Goal: Task Accomplishment & Management: Use online tool/utility

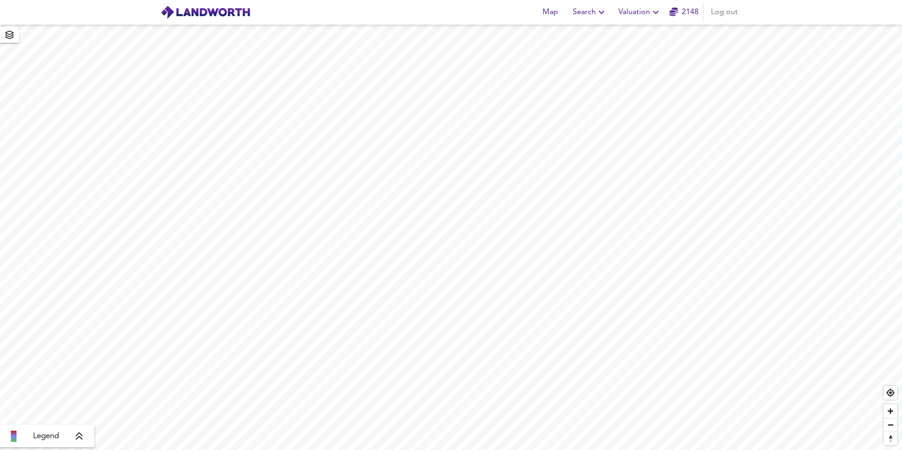
click at [647, 13] on span "Valuation" at bounding box center [640, 12] width 43 height 13
click at [640, 37] on li "New Valuation Report" at bounding box center [640, 33] width 113 height 17
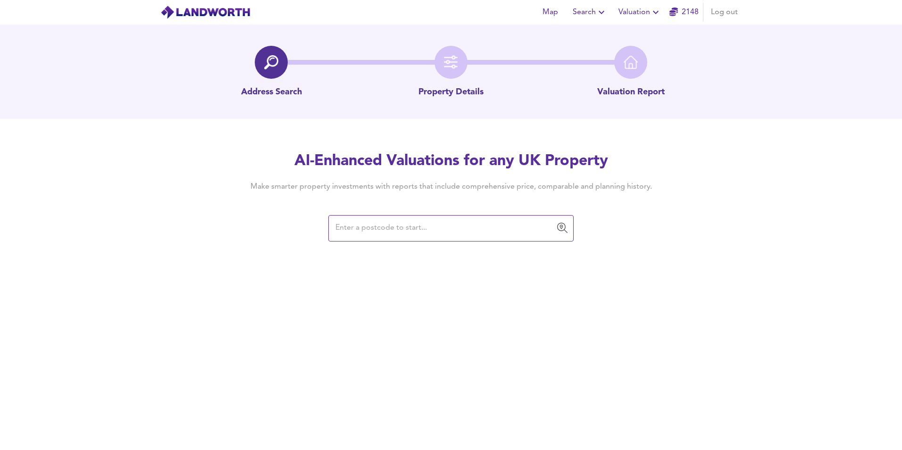
click at [393, 226] on input "text" at bounding box center [444, 228] width 223 height 18
type input "CM12 9DF"
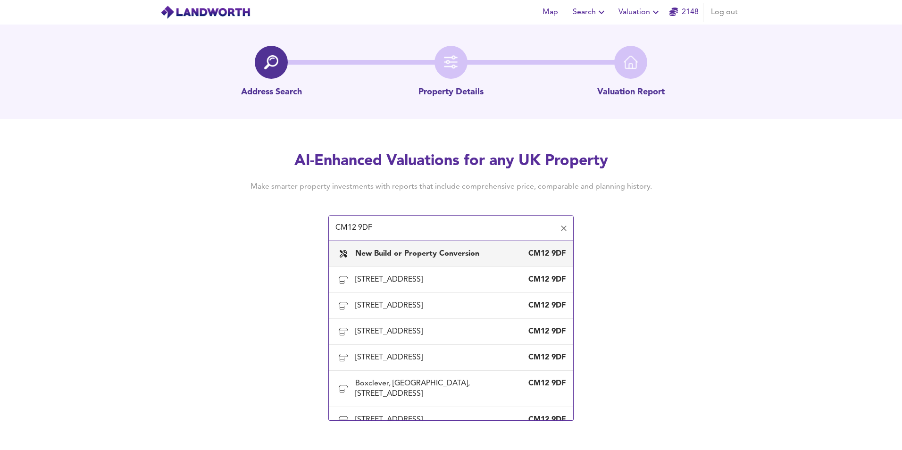
click at [405, 257] on b "New Build or Property Conversion" at bounding box center [417, 254] width 124 height 8
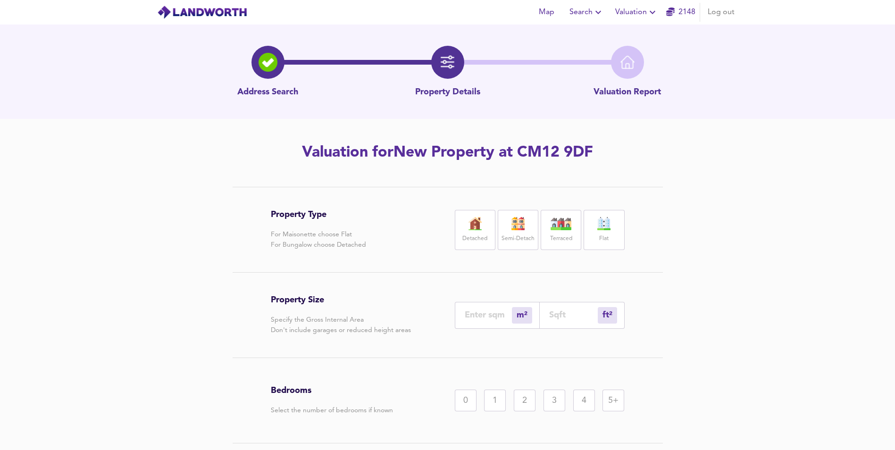
click at [559, 307] on div "ft² sqft" at bounding box center [582, 315] width 85 height 27
click at [559, 313] on input "number" at bounding box center [573, 315] width 49 height 10
paste input "1308"
type input "122"
type input "1308"
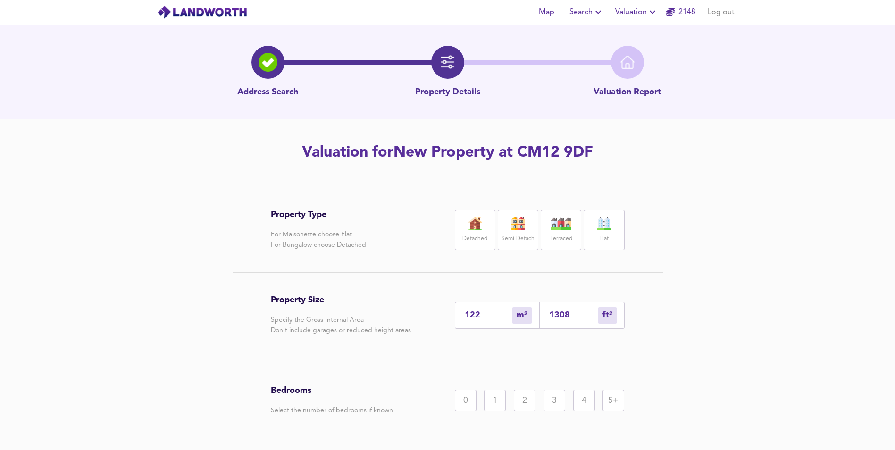
click at [594, 224] on img at bounding box center [604, 223] width 24 height 13
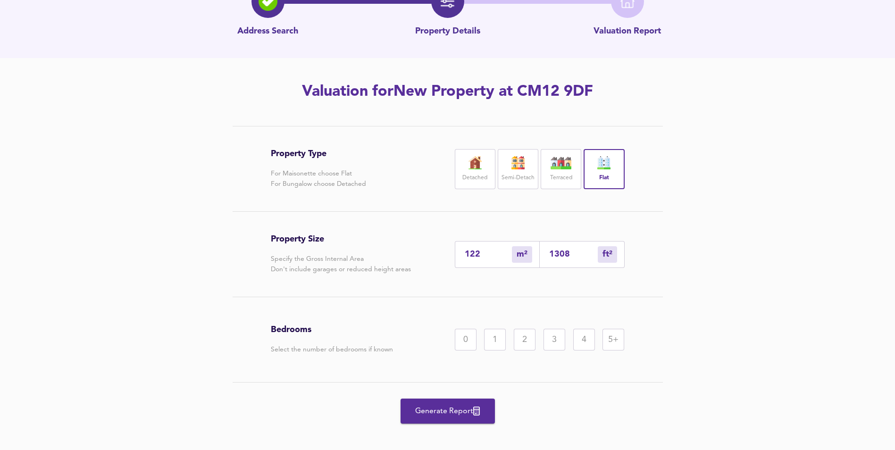
scroll to position [69, 0]
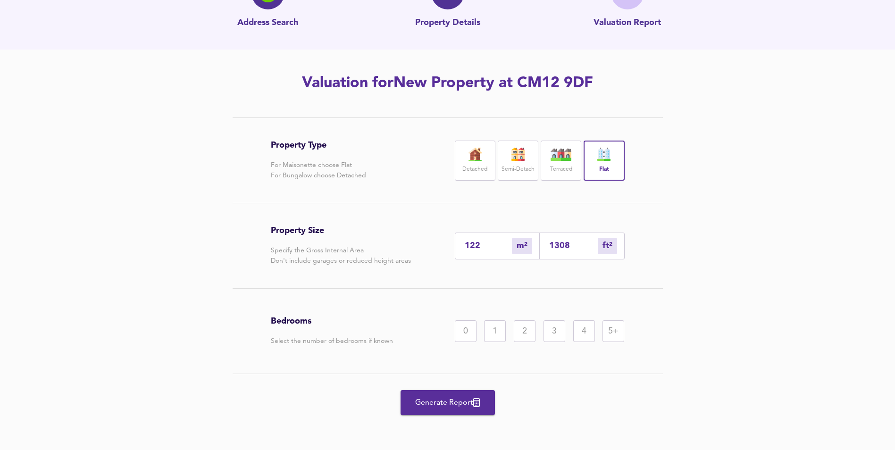
click at [608, 339] on div "5+" at bounding box center [614, 331] width 22 height 22
click at [554, 331] on div "3" at bounding box center [555, 331] width 22 height 22
click at [438, 402] on span "Generate Report" at bounding box center [448, 402] width 76 height 13
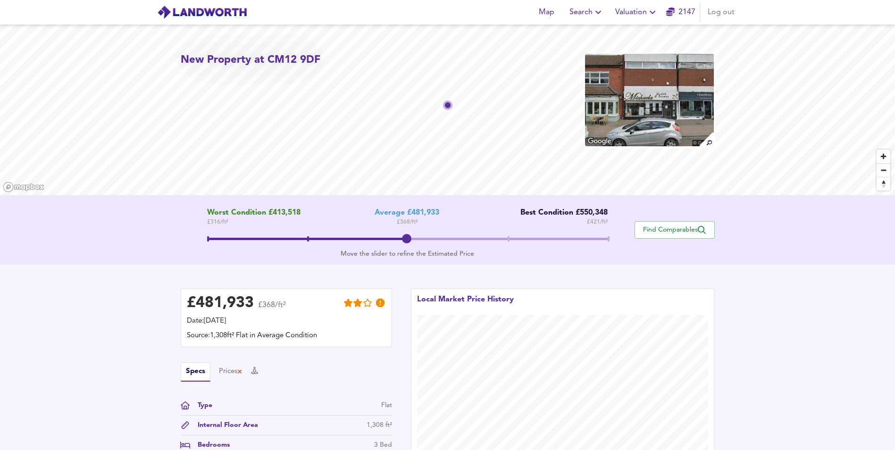
click at [460, 289] on div "Local Market Price History" at bounding box center [563, 377] width 304 height 178
drag, startPoint x: 413, startPoint y: 240, endPoint x: 624, endPoint y: 224, distance: 211.1
click at [624, 224] on div "Worst Condition £413,518 £ 316 / ft² Average £481,933 £ 368 / ft² Best Conditio…" at bounding box center [408, 230] width 454 height 43
drag, startPoint x: 613, startPoint y: 234, endPoint x: 544, endPoint y: 248, distance: 70.3
click at [544, 248] on span at bounding box center [407, 240] width 401 height 17
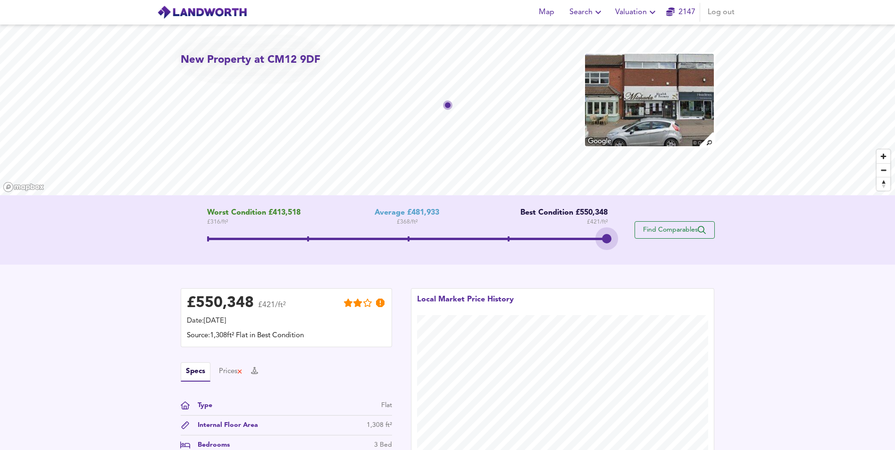
drag, startPoint x: 511, startPoint y: 242, endPoint x: 639, endPoint y: 239, distance: 128.0
click at [639, 239] on div "Worst Condition £413,518 £ 316 / ft² Average £481,933 £ 368 / ft² Best Conditio…" at bounding box center [448, 230] width 534 height 43
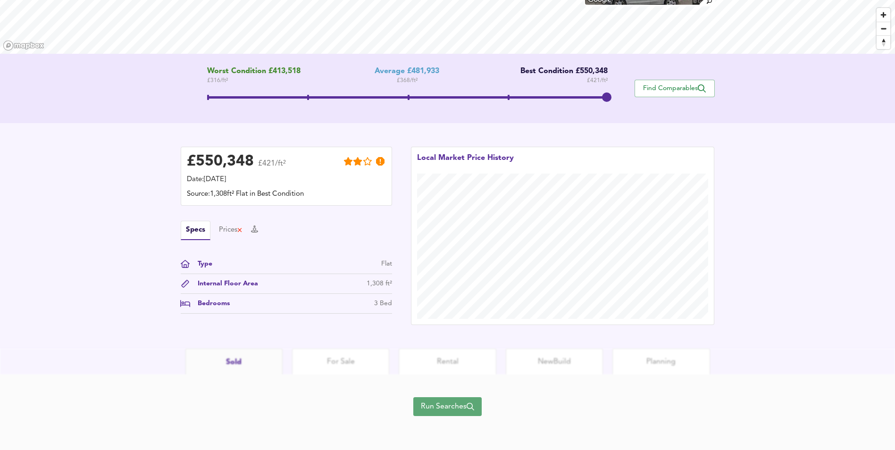
click at [439, 407] on span "Run Searches" at bounding box center [447, 406] width 53 height 13
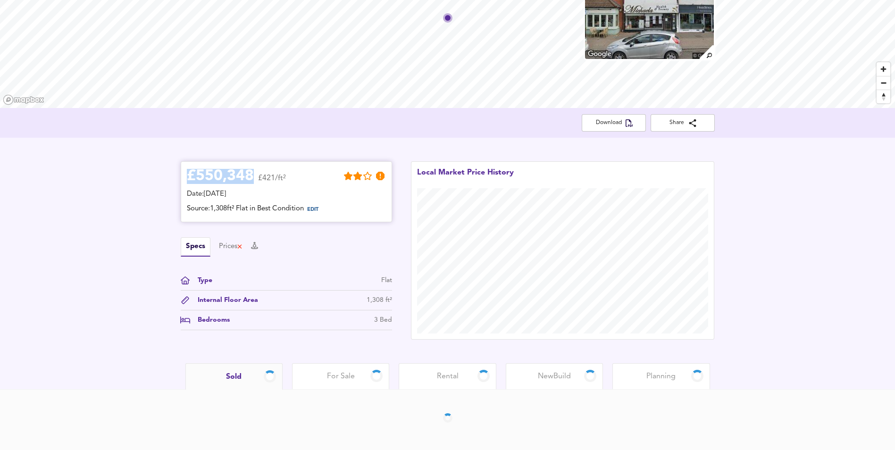
drag, startPoint x: 253, startPoint y: 176, endPoint x: 191, endPoint y: 175, distance: 62.3
click at [191, 175] on div "£ 550,348" at bounding box center [220, 176] width 67 height 14
click at [193, 176] on div "£ 550,348 £421/ft² Date: [DATE] Source: 1,308ft² Flat in Best Condition EDIT Sp…" at bounding box center [286, 245] width 211 height 169
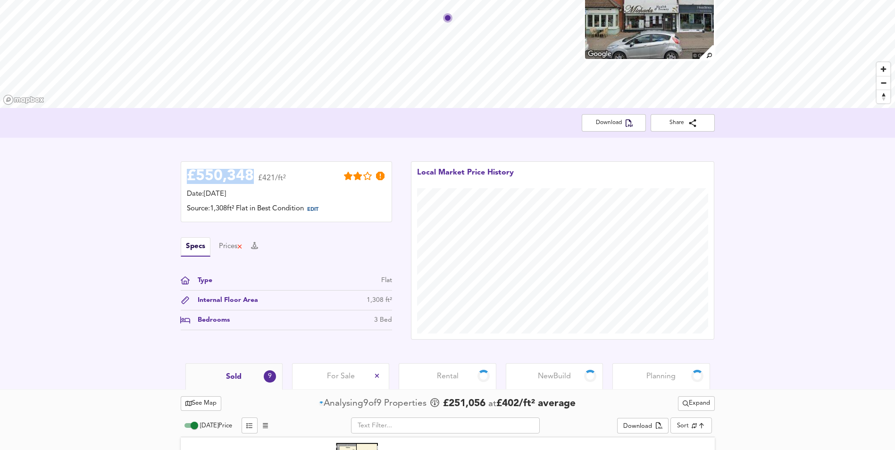
scroll to position [142, 0]
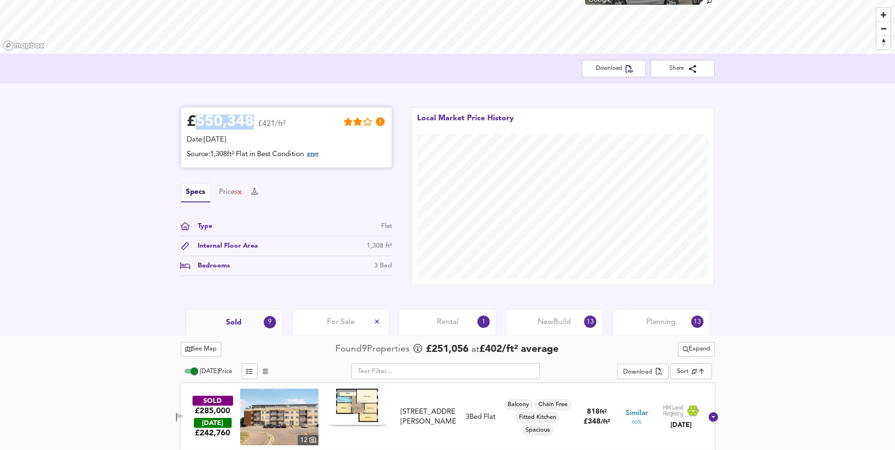
drag, startPoint x: 198, startPoint y: 119, endPoint x: 252, endPoint y: 126, distance: 54.7
click at [252, 126] on div "£ 550,348" at bounding box center [220, 122] width 67 height 14
copy div "550,348"
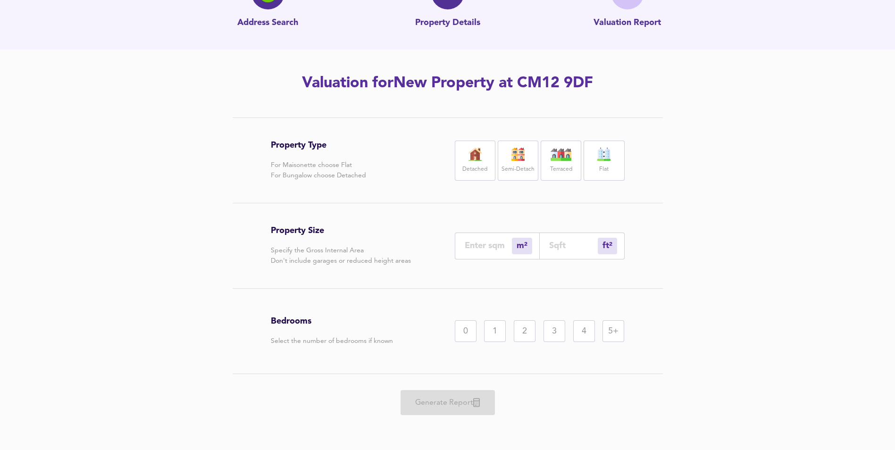
click at [472, 170] on label "Detached" at bounding box center [475, 170] width 25 height 12
click at [490, 329] on div "1" at bounding box center [495, 331] width 22 height 22
click at [566, 251] on input "number" at bounding box center [573, 246] width 49 height 10
type input "0"
type input "3"
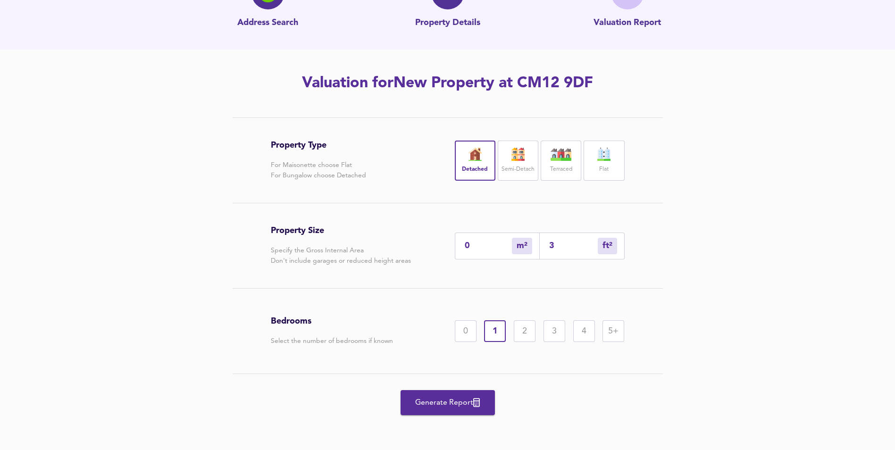
type input "4"
type input "39"
type input "37"
type input "398"
click at [451, 393] on button "Generate Report" at bounding box center [448, 402] width 94 height 25
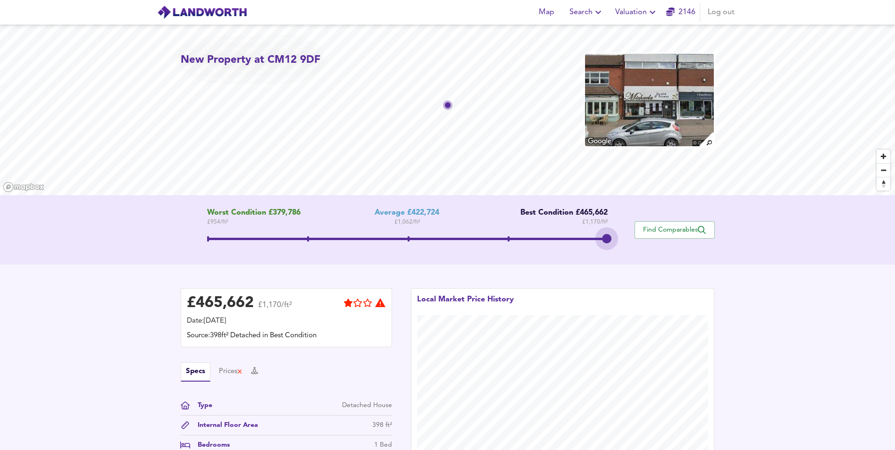
drag, startPoint x: 406, startPoint y: 241, endPoint x: 622, endPoint y: 245, distance: 215.3
click at [622, 245] on div "Worst Condition £379,786 £ 954 / ft² Average £422,724 £ 1,062 / ft² Best Condit…" at bounding box center [408, 230] width 454 height 43
click at [254, 300] on div "£ 465,662 £1,170/ft²" at bounding box center [239, 305] width 105 height 21
drag, startPoint x: 254, startPoint y: 300, endPoint x: 194, endPoint y: 301, distance: 59.9
click at [194, 301] on div "£ 465,662 £1,170/ft²" at bounding box center [239, 305] width 105 height 21
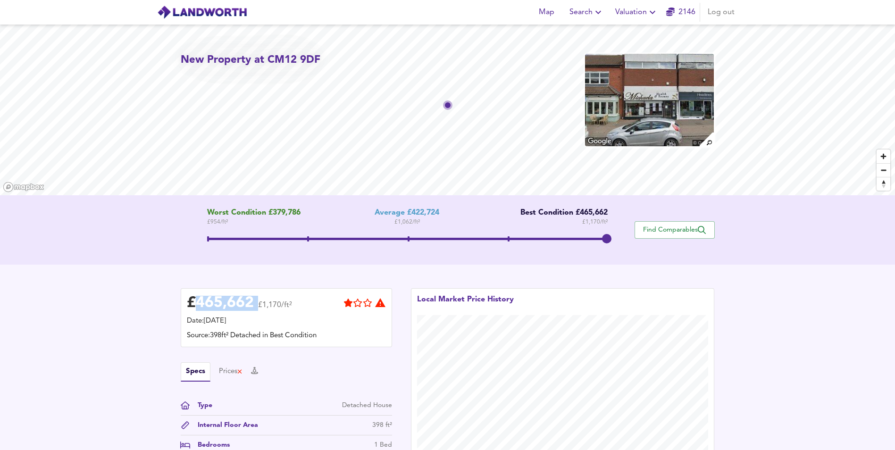
copy div "465,662"
click at [248, 304] on div "£ 465,662" at bounding box center [220, 303] width 67 height 14
drag, startPoint x: 250, startPoint y: 303, endPoint x: 193, endPoint y: 296, distance: 57.4
click at [193, 296] on div "£ 465,662" at bounding box center [220, 303] width 67 height 14
copy div "465,662"
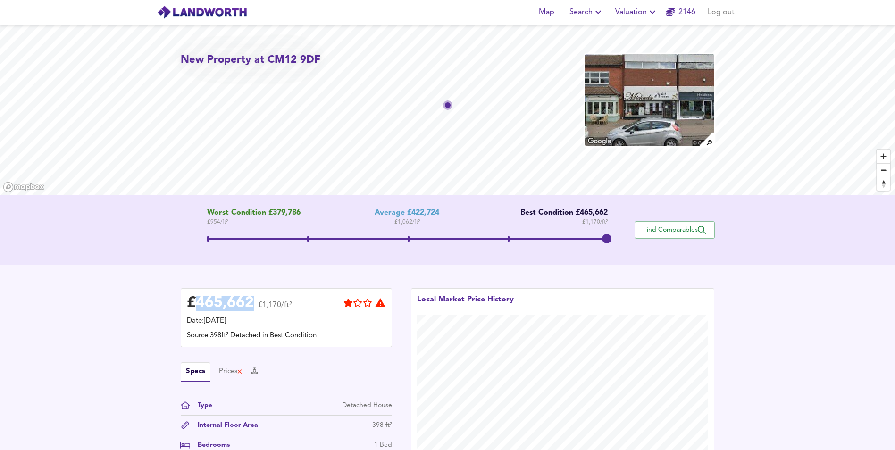
click at [649, 11] on icon "button" at bounding box center [652, 12] width 11 height 11
click at [635, 48] on li "Valuation Report History" at bounding box center [637, 50] width 113 height 17
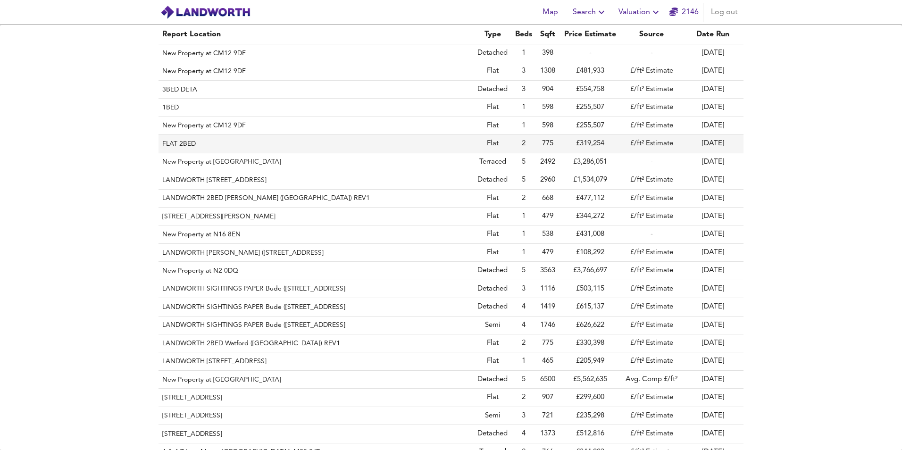
click at [193, 147] on th "FLAT 2BED" at bounding box center [316, 144] width 315 height 18
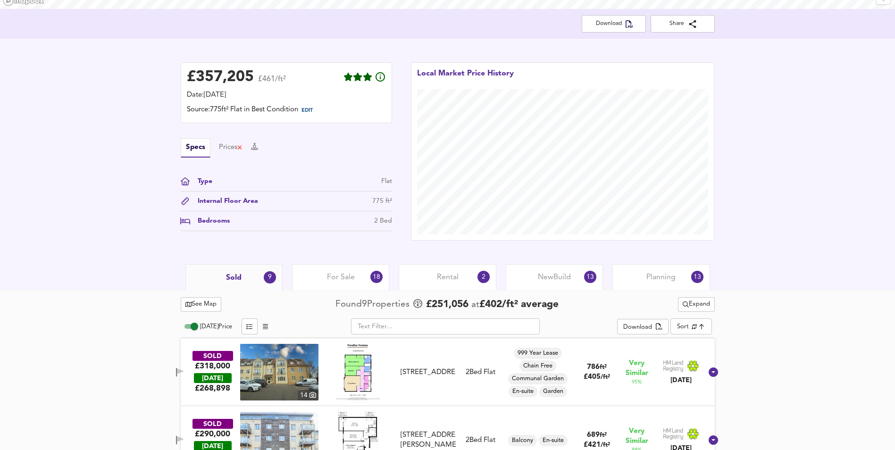
scroll to position [189, 0]
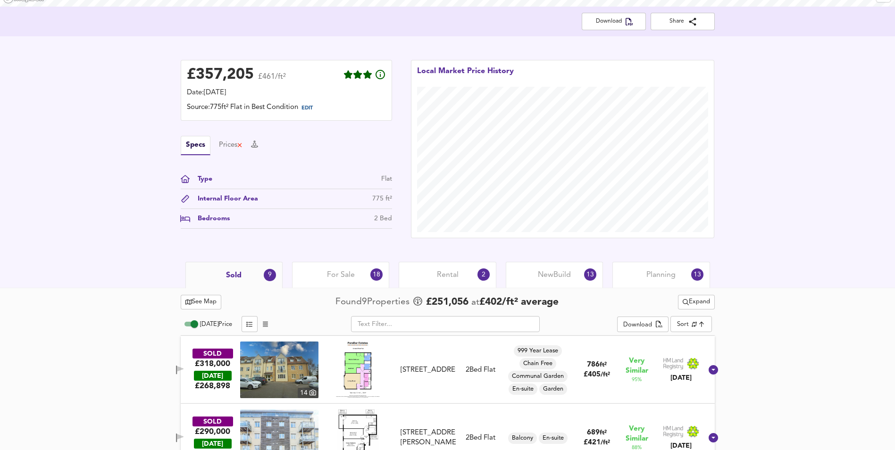
click at [548, 270] on span "New Build" at bounding box center [554, 275] width 33 height 10
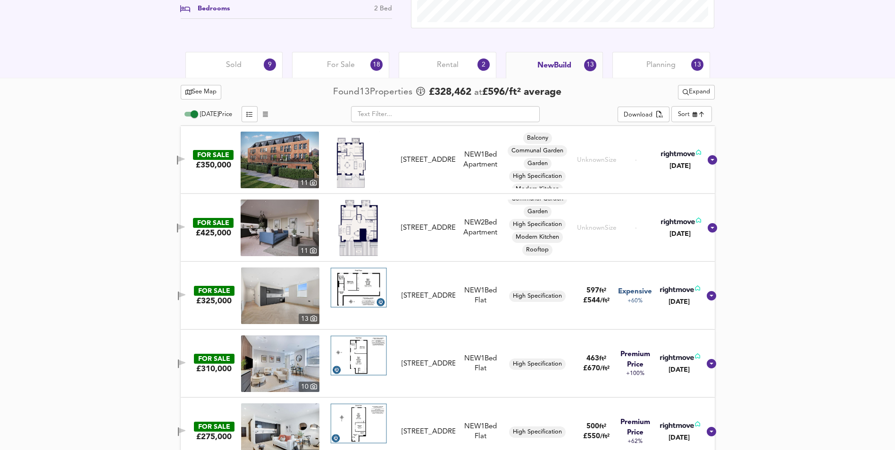
scroll to position [405, 0]
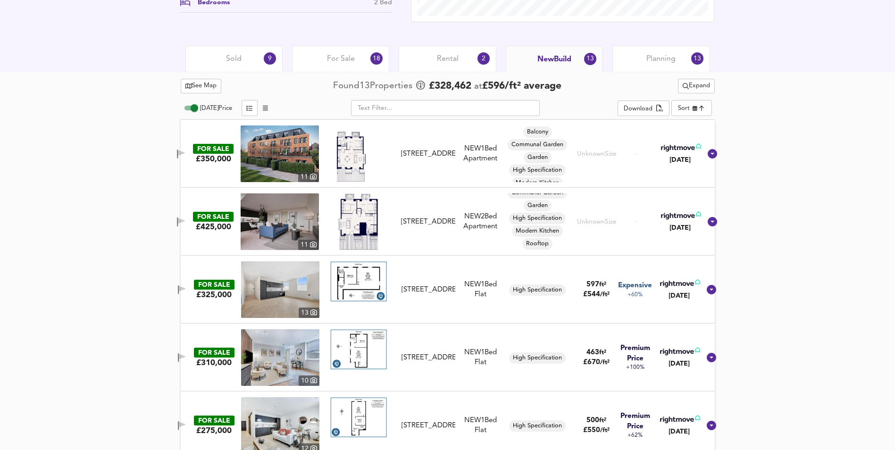
click at [279, 227] on img at bounding box center [280, 222] width 78 height 57
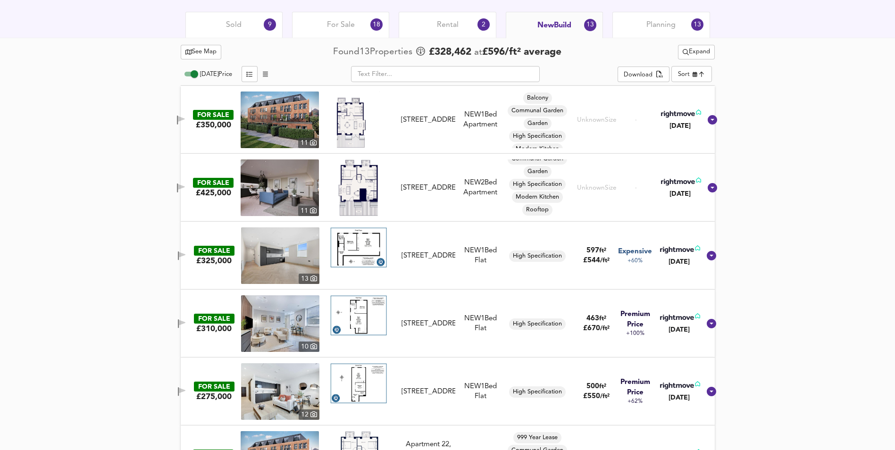
scroll to position [499, 0]
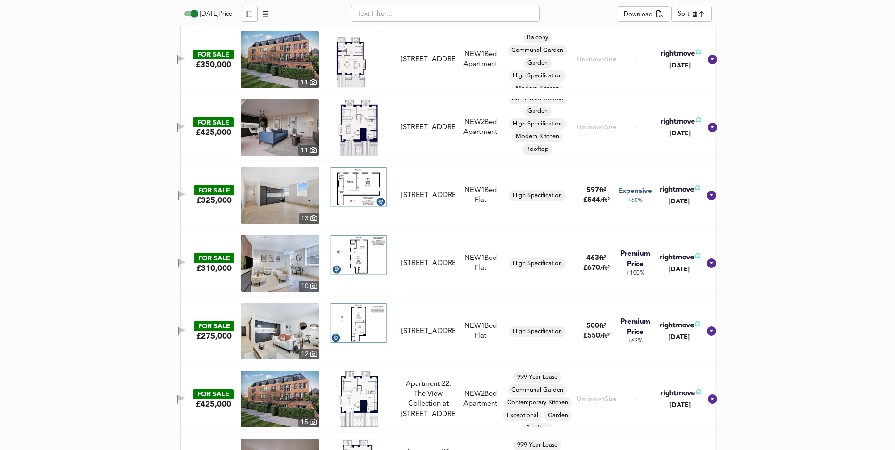
click at [361, 255] on img at bounding box center [358, 255] width 57 height 40
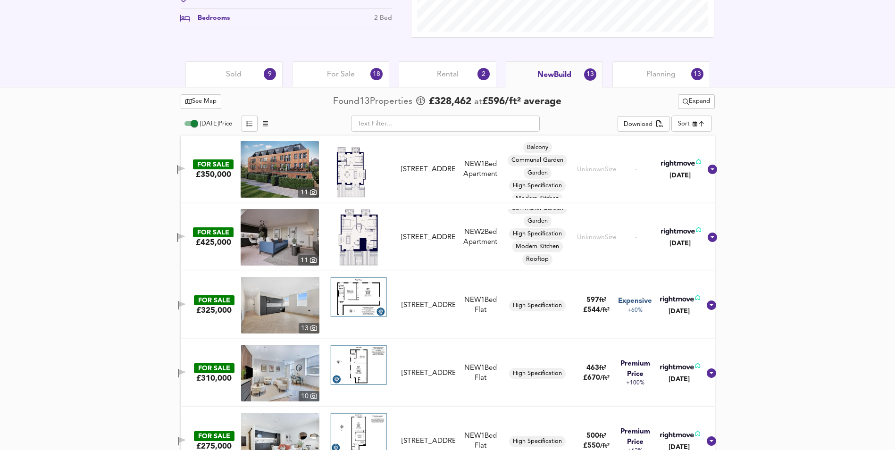
scroll to position [405, 0]
